Goal: Find specific page/section: Find specific page/section

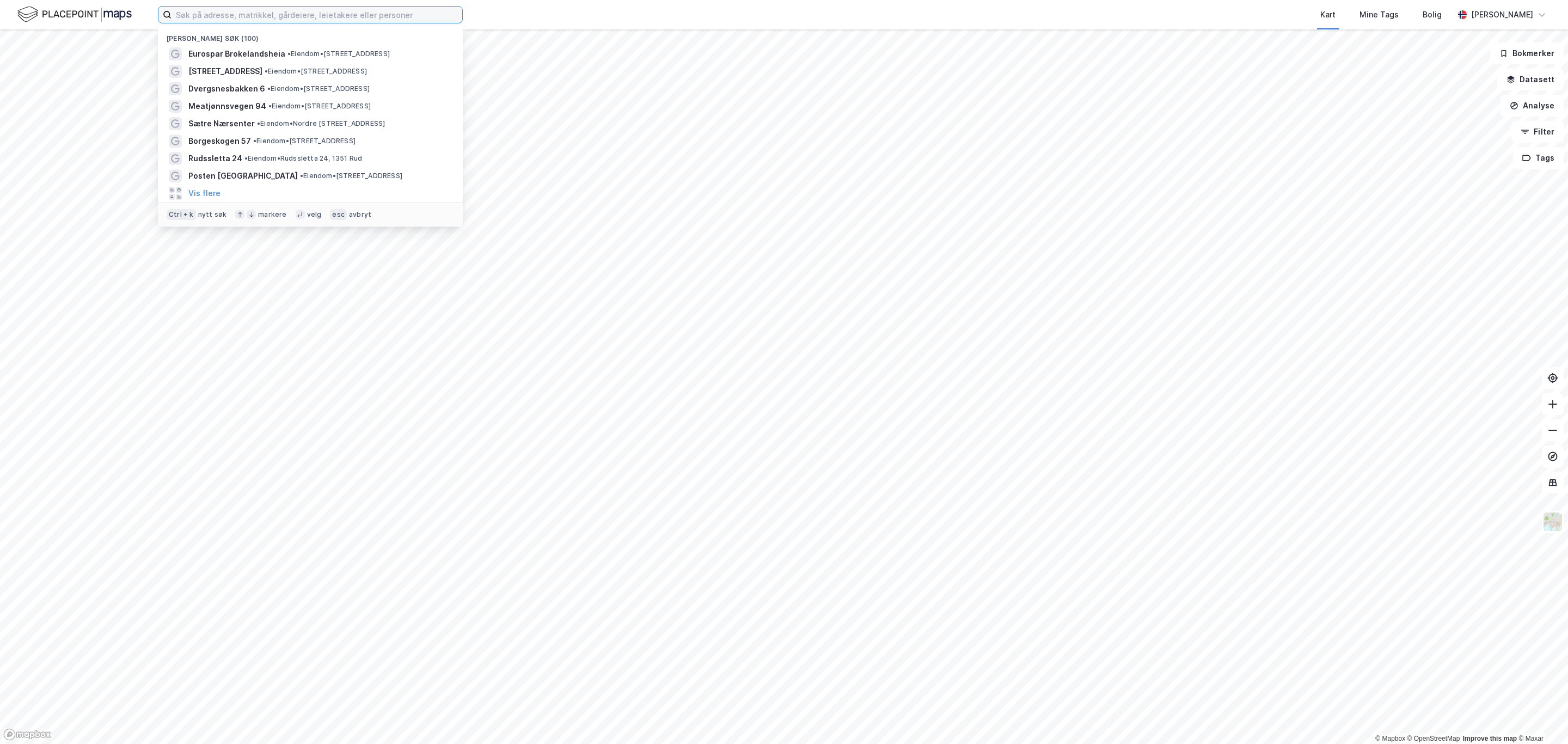
click at [303, 13] on input at bounding box center [317, 14] width 291 height 16
paste input "[STREET_ADDRESS]"
type input "[STREET_ADDRESS]"
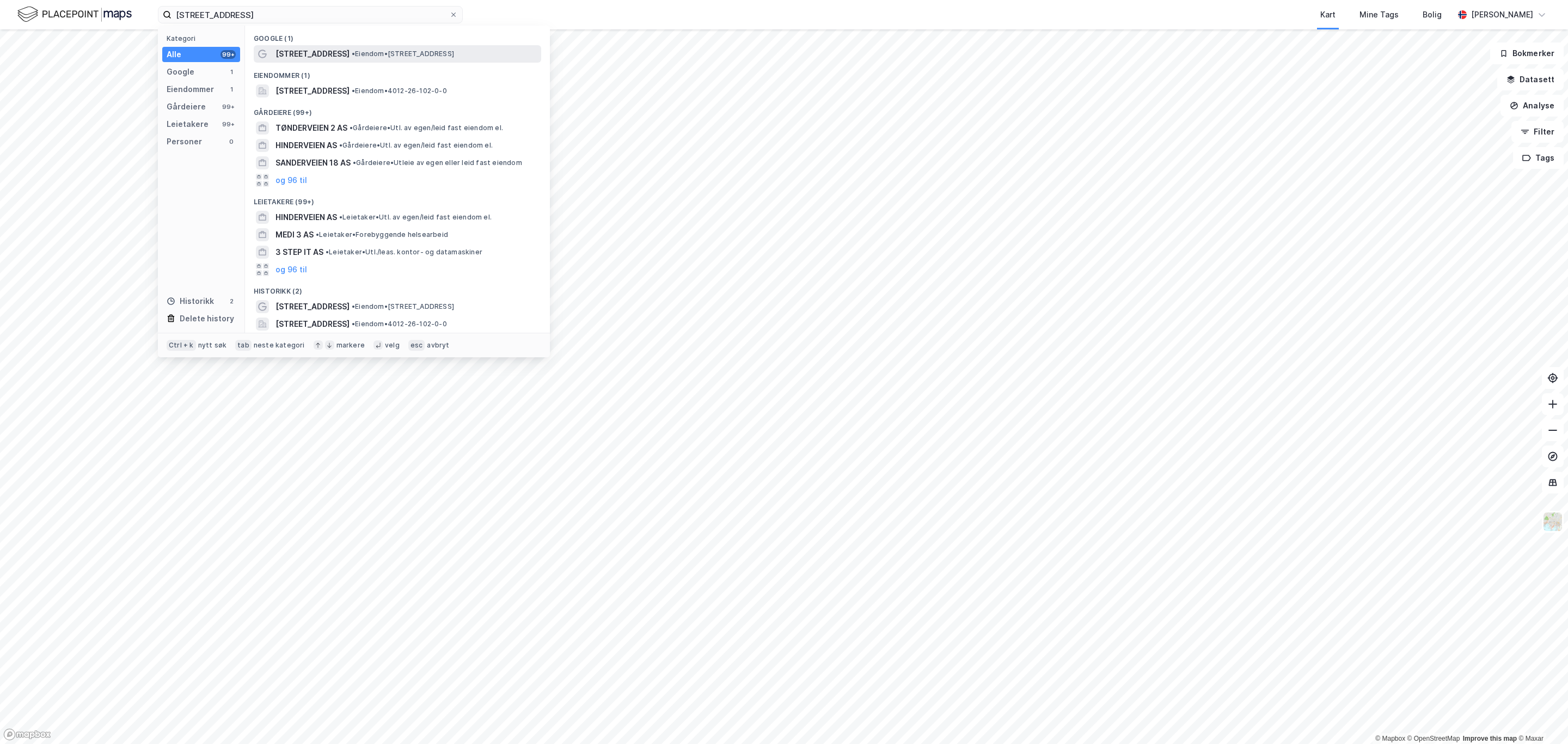
click at [359, 50] on span "• Eiendom • [STREET_ADDRESS]" at bounding box center [403, 54] width 103 height 8
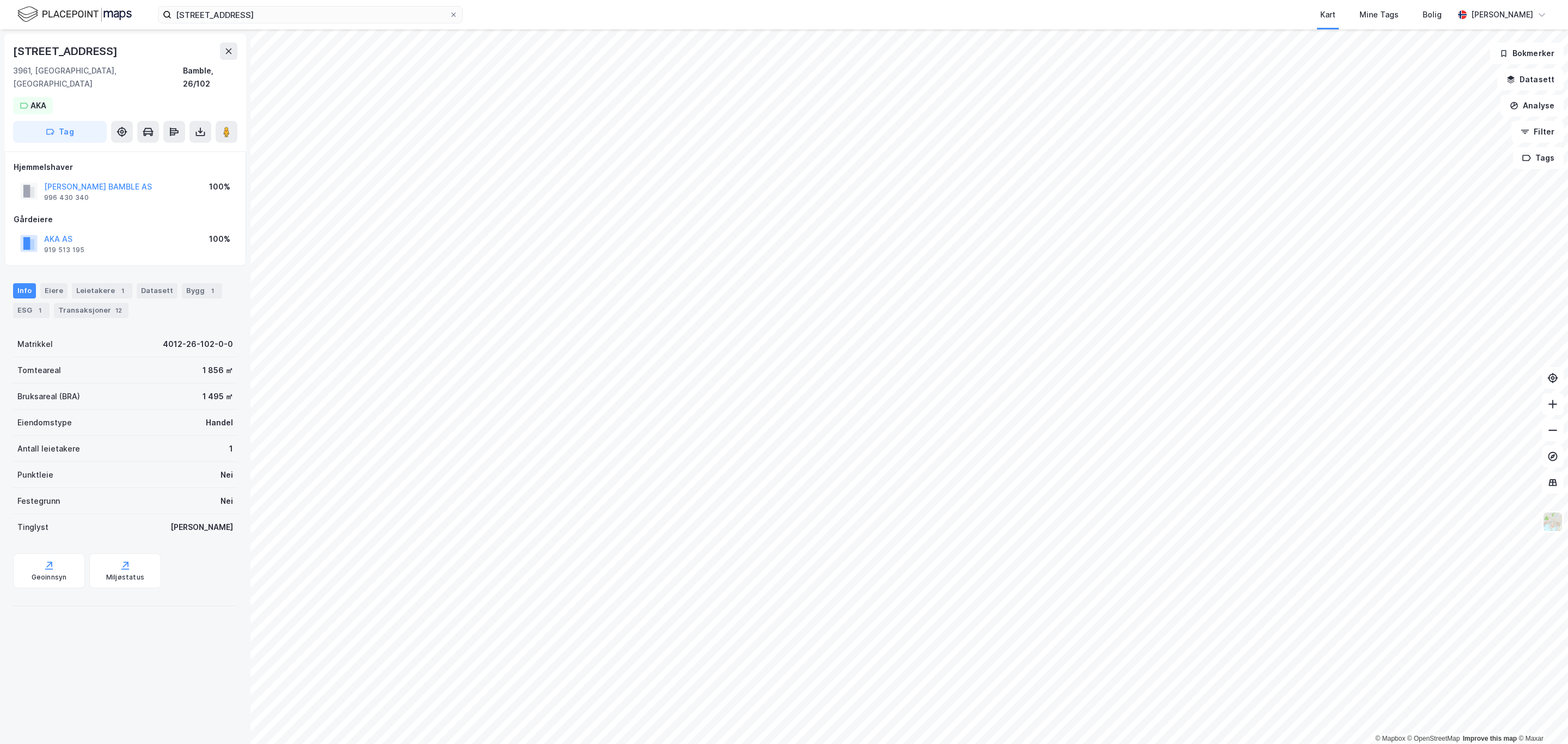
click at [832, 0] on html "Tønderveien 3 Kart Mine Tags Bolig [PERSON_NAME] © Mapbox © OpenStreetMap Impro…" at bounding box center [784, 372] width 1568 height 744
click at [830, 743] on html "Tønderveien 3 Kart Mine Tags Bolig [PERSON_NAME] © Mapbox © OpenStreetMap Impro…" at bounding box center [784, 372] width 1568 height 744
